Goal: Task Accomplishment & Management: Manage account settings

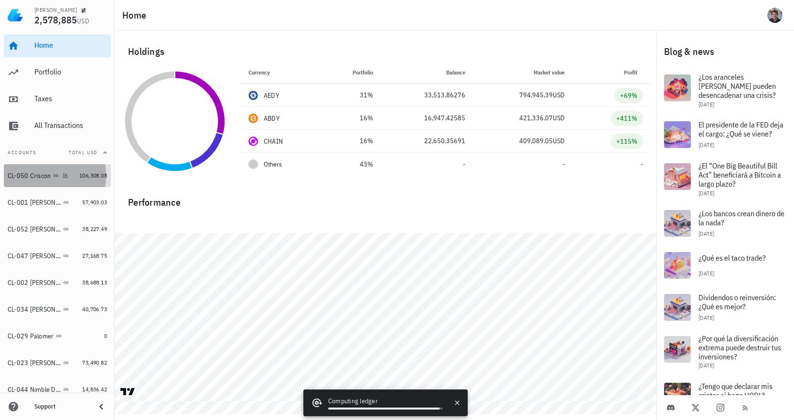
click at [31, 171] on div "CL-050 Criscon" at bounding box center [42, 176] width 68 height 21
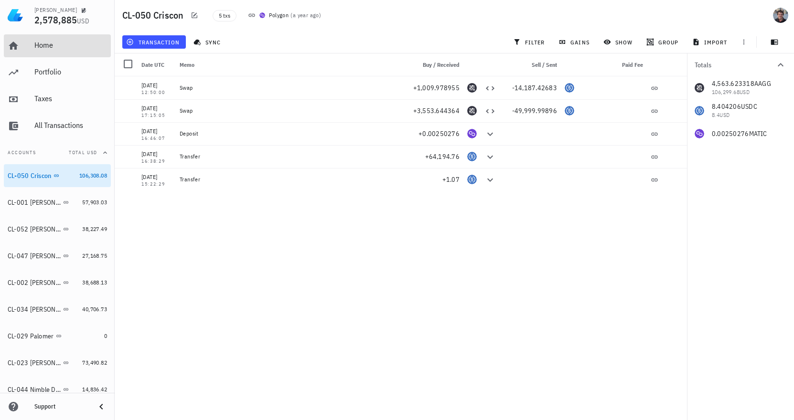
click at [44, 49] on div "Home" at bounding box center [70, 45] width 73 height 9
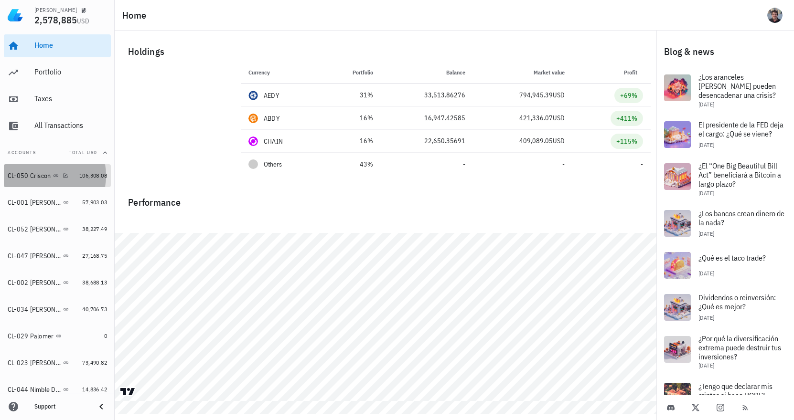
click at [25, 178] on div "CL-050 Criscon" at bounding box center [29, 176] width 43 height 8
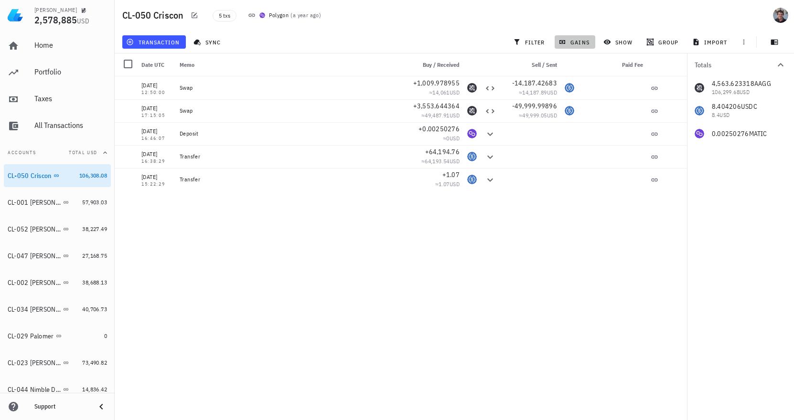
click at [576, 40] on span "gains" at bounding box center [575, 42] width 29 height 8
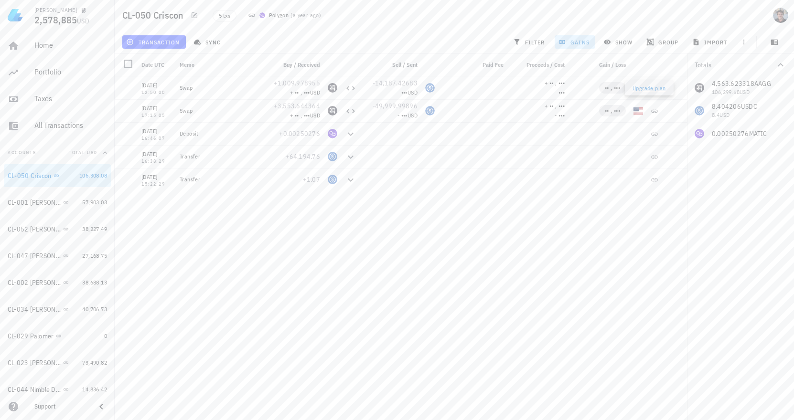
click at [642, 86] on link "Upgrade plan" at bounding box center [649, 88] width 33 height 7
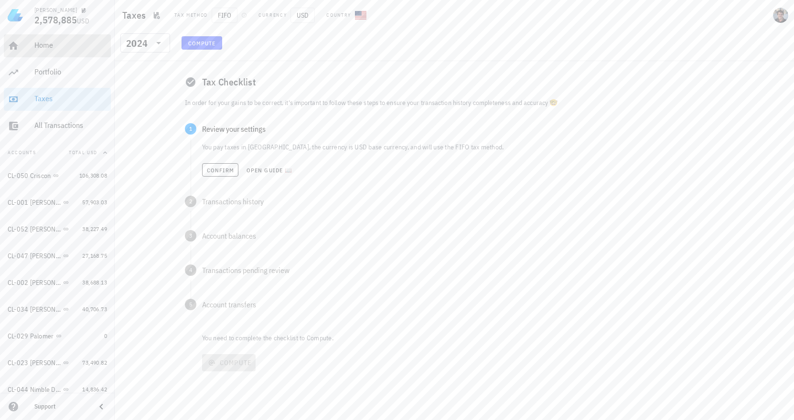
click at [45, 44] on div "Home" at bounding box center [70, 45] width 73 height 9
